Goal: Task Accomplishment & Management: Use online tool/utility

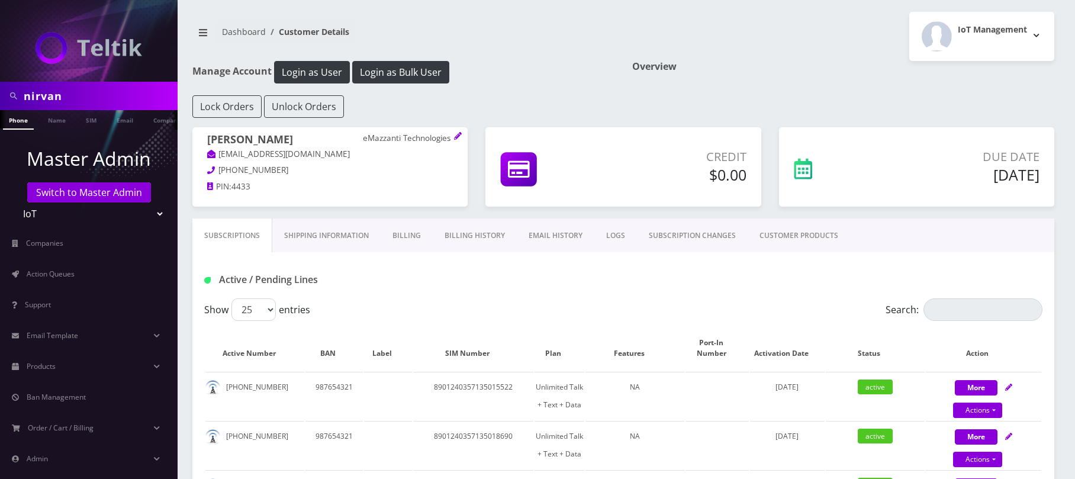
drag, startPoint x: 304, startPoint y: 139, endPoint x: 206, endPoint y: 136, distance: 98.3
click at [206, 136] on div "[PERSON_NAME] eMazzanti Technologies [EMAIL_ADDRESS][DOMAIN_NAME] [PHONE_NUMBER…" at bounding box center [329, 164] width 275 height 75
copy h1 "[PERSON_NAME]"
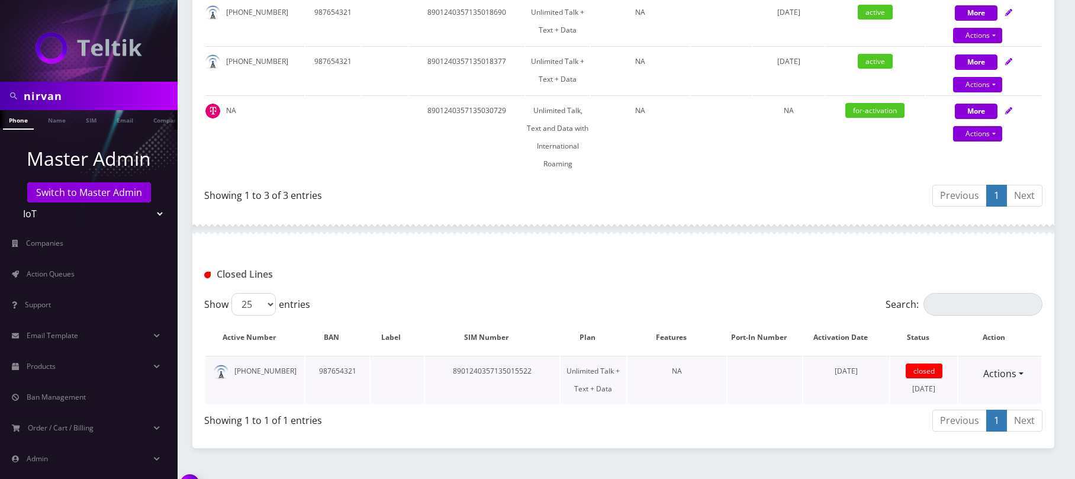
scroll to position [296, 0]
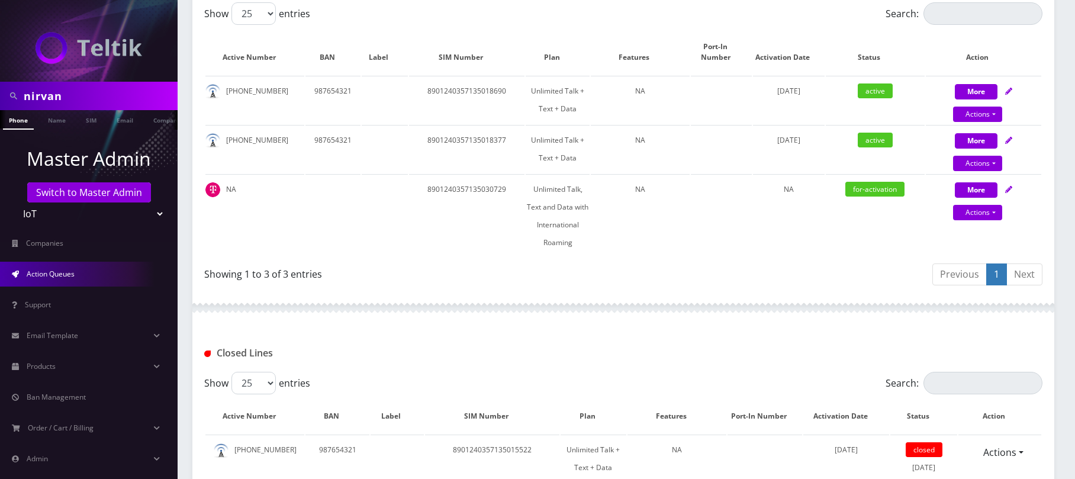
click at [69, 271] on span "Action Queues" at bounding box center [51, 274] width 48 height 10
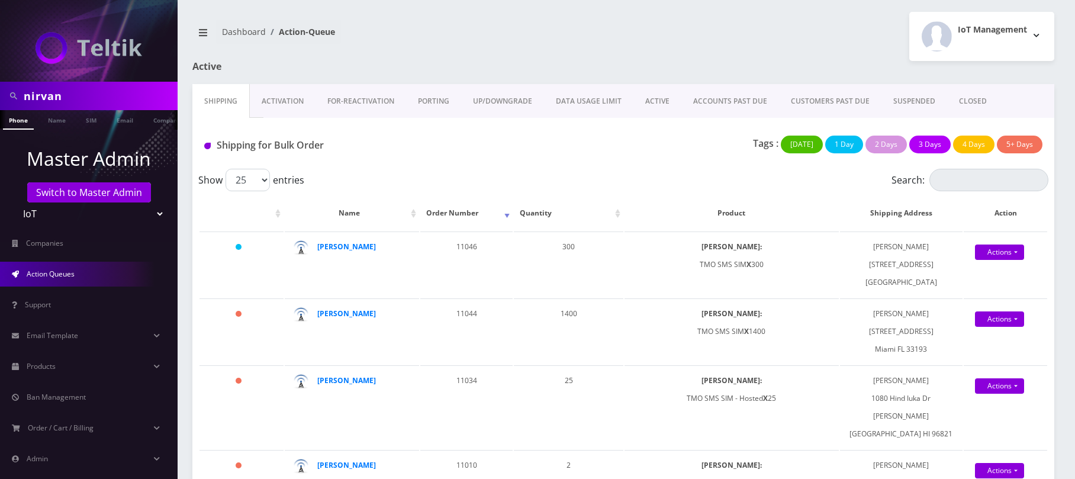
click at [285, 95] on link "Activation" at bounding box center [283, 101] width 66 height 34
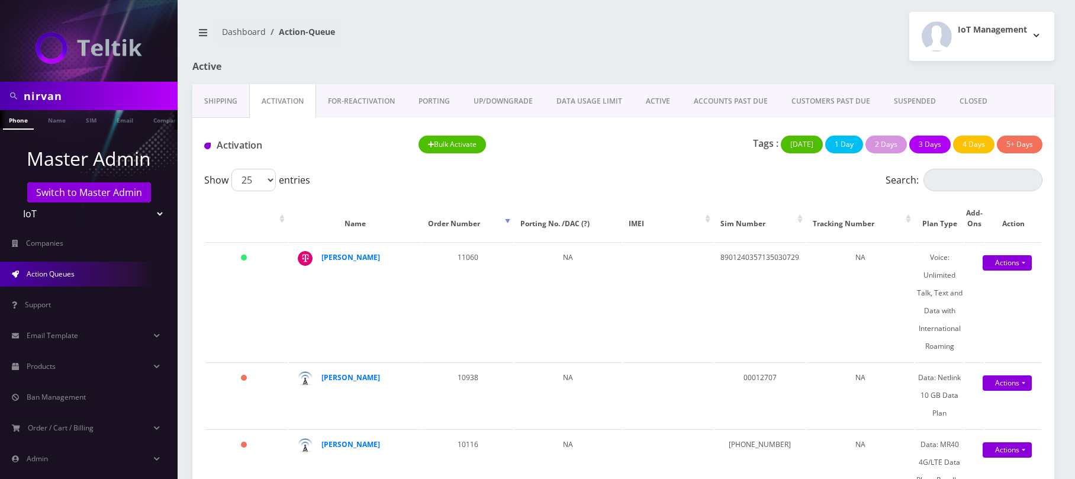
click at [223, 110] on link "Shipping" at bounding box center [220, 101] width 57 height 34
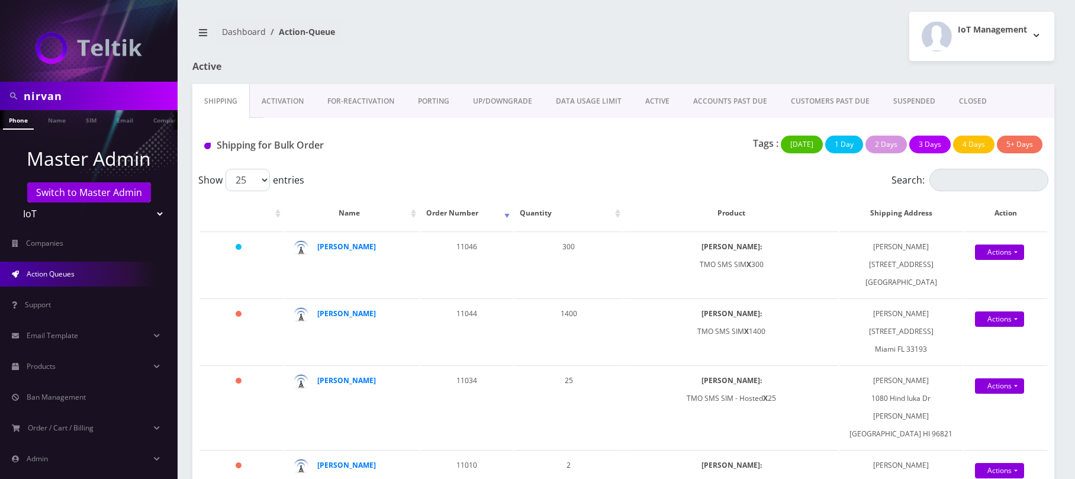
click at [278, 105] on link "Activation" at bounding box center [283, 101] width 66 height 34
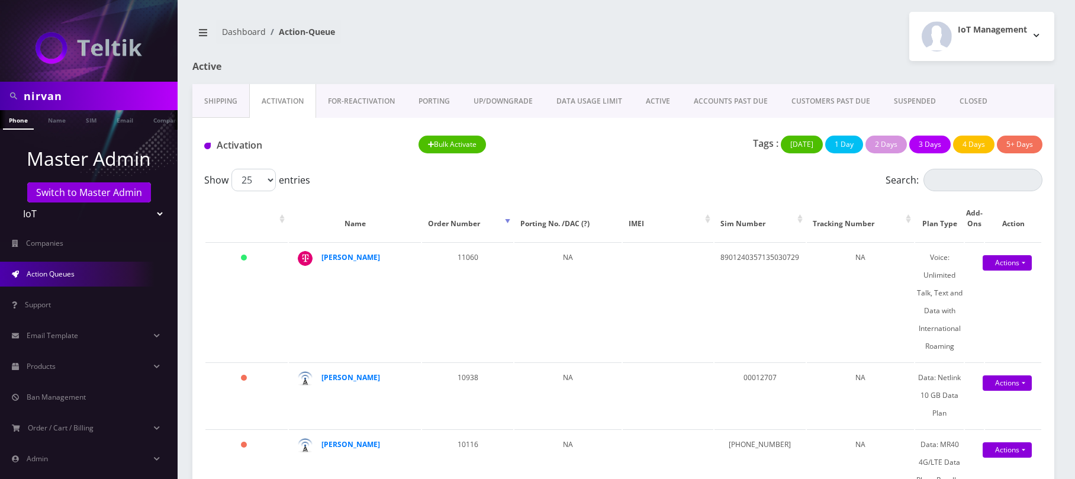
click at [206, 103] on link "Shipping" at bounding box center [220, 101] width 57 height 34
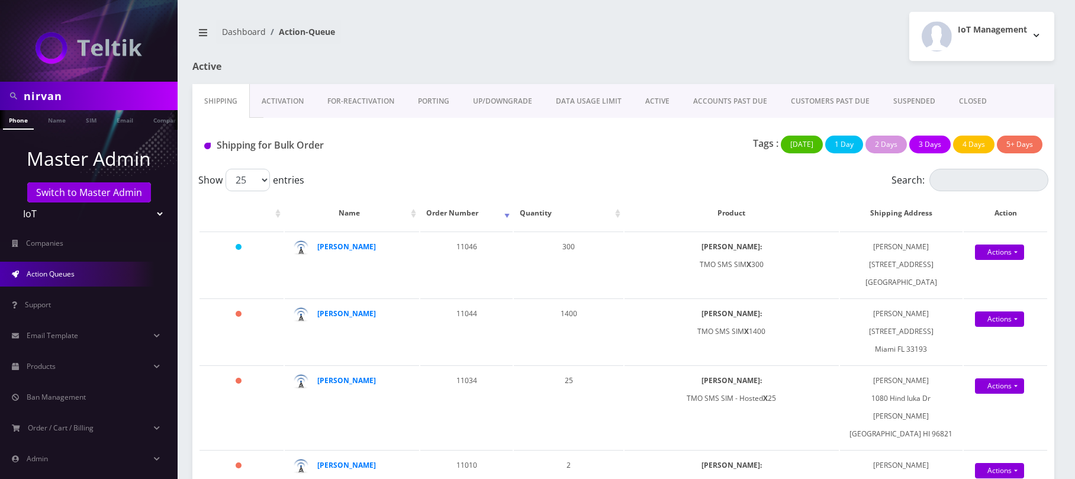
click at [296, 107] on link "Activation" at bounding box center [283, 101] width 66 height 34
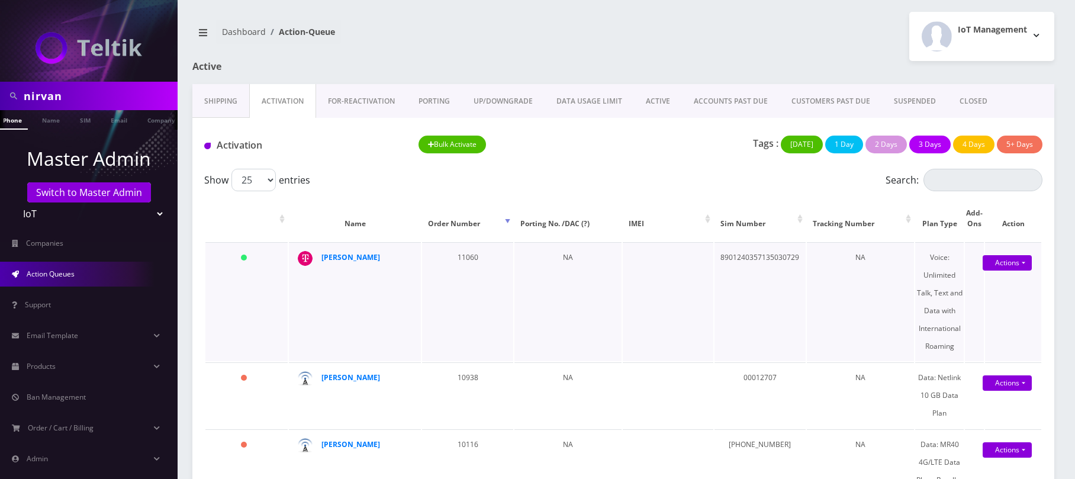
click at [356, 252] on div "[PERSON_NAME]" at bounding box center [363, 258] width 84 height 18
click at [353, 259] on strong "[PERSON_NAME]" at bounding box center [350, 257] width 59 height 10
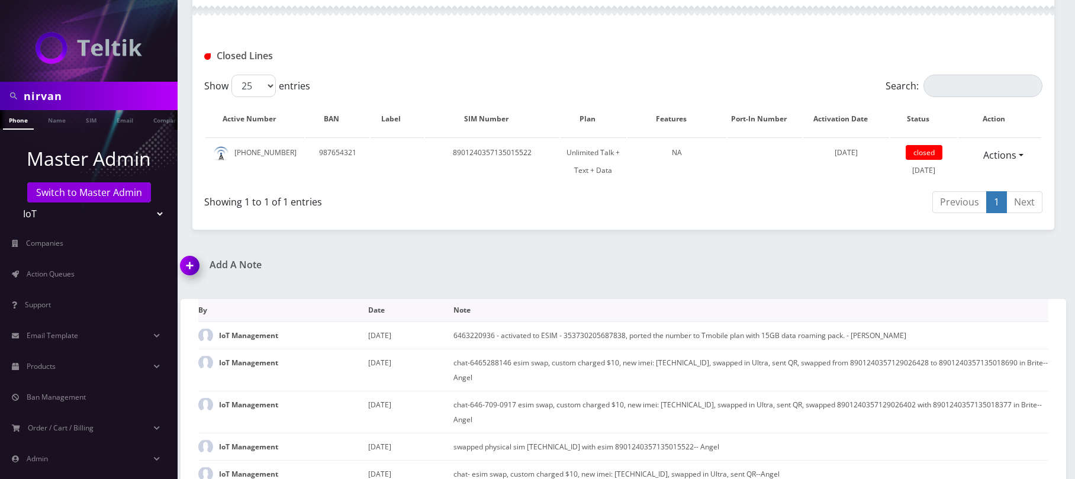
scroll to position [612, 0]
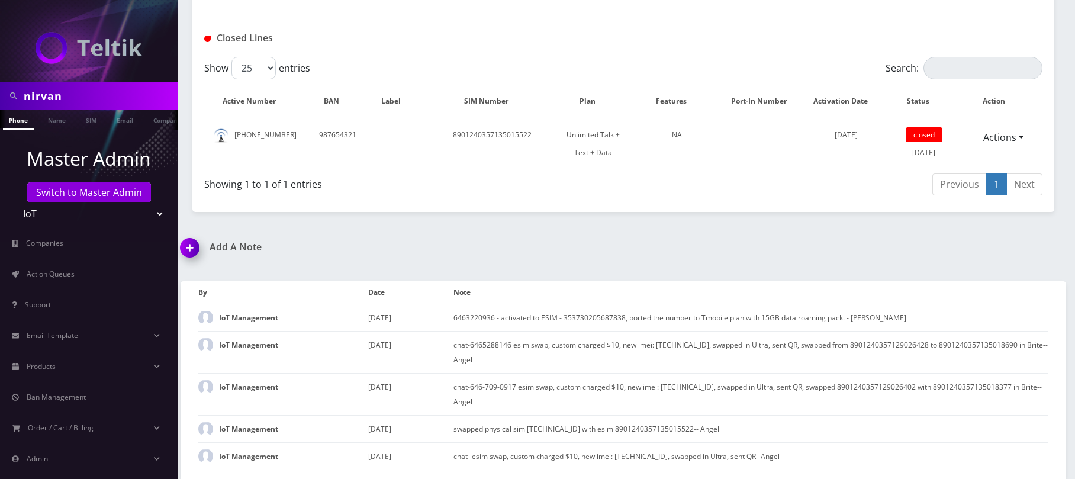
click at [119, 216] on select "Teltik Production My Link Mobile VennMobile Unlimited Advanced LTE Rexing Inc D…" at bounding box center [89, 213] width 151 height 22
select select "28"
click at [14, 202] on select "Teltik Production My Link Mobile VennMobile Unlimited Advanced LTE Rexing Inc D…" at bounding box center [89, 213] width 151 height 22
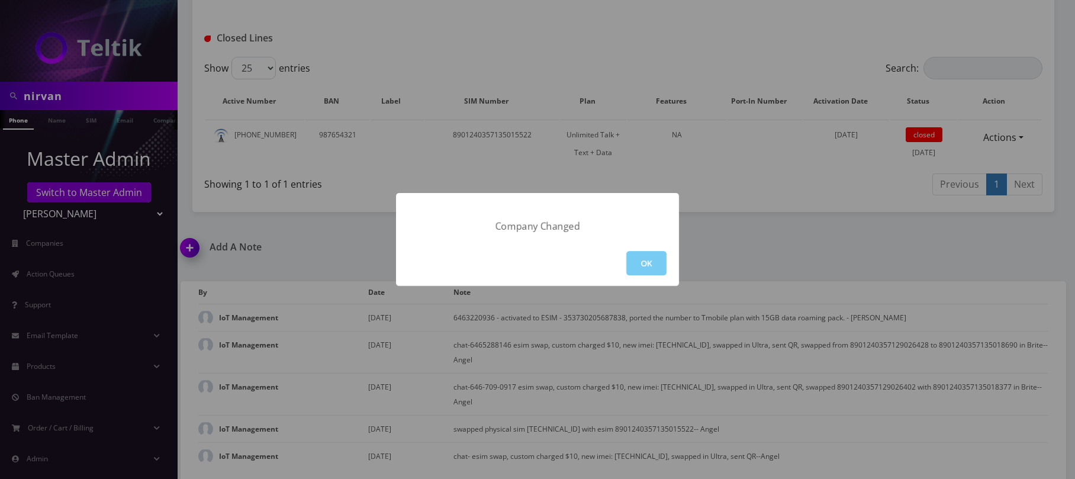
click at [654, 259] on button "OK" at bounding box center [646, 263] width 40 height 24
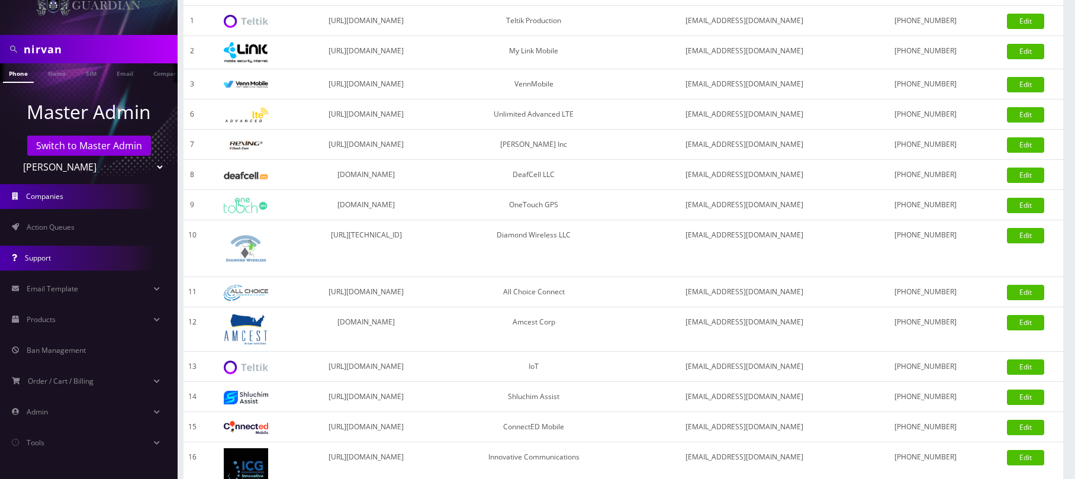
scroll to position [157, 0]
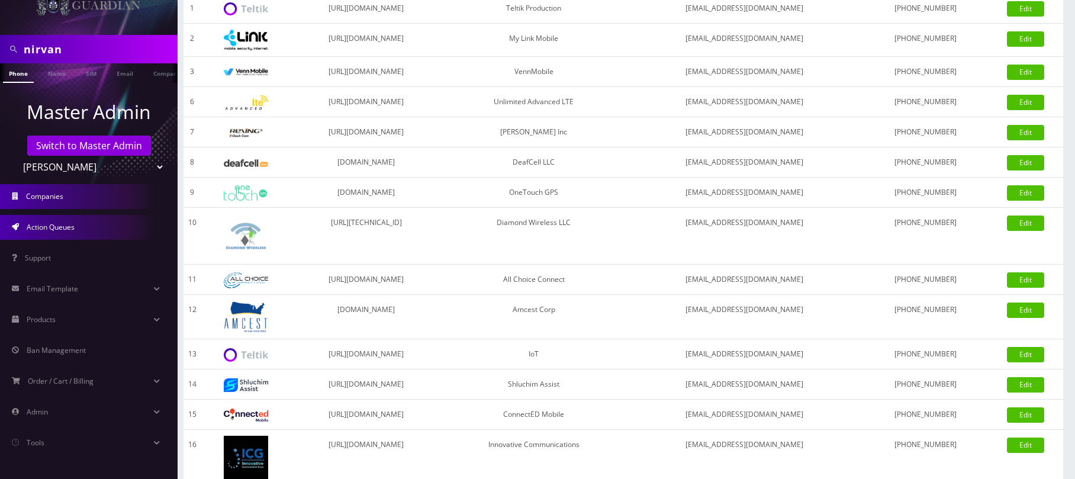
click at [91, 233] on link "Action Queues" at bounding box center [89, 227] width 178 height 25
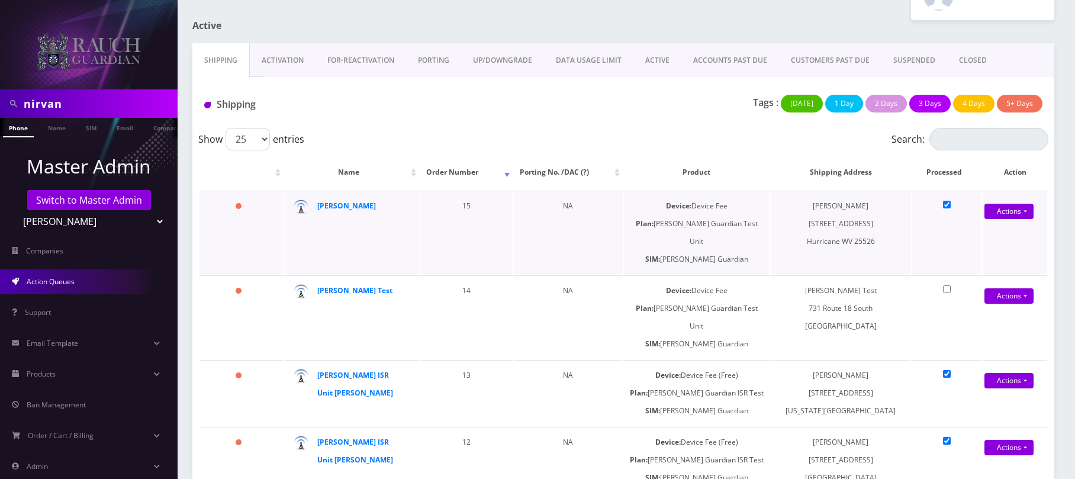
scroll to position [64, 0]
